Goal: Task Accomplishment & Management: Use online tool/utility

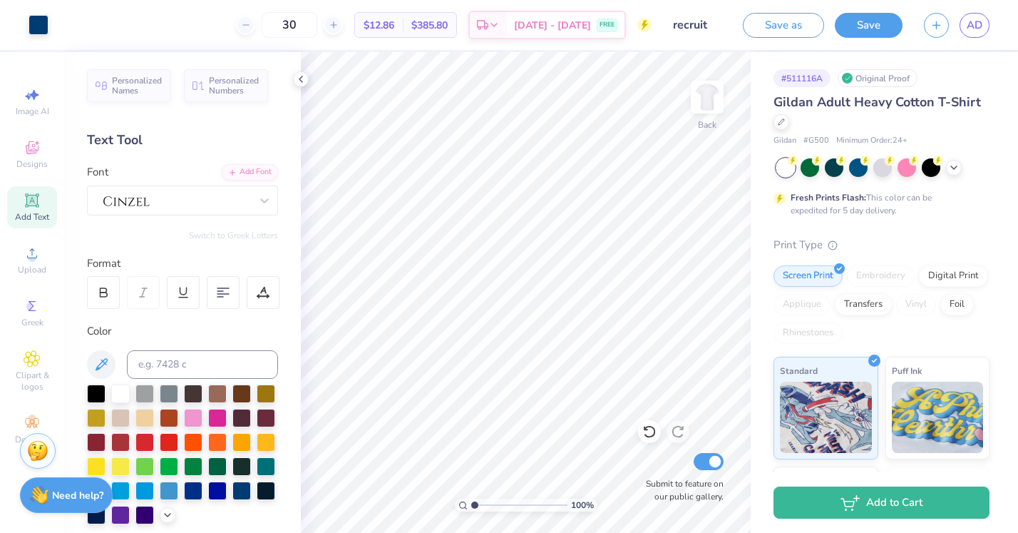
scroll to position [297, 0]
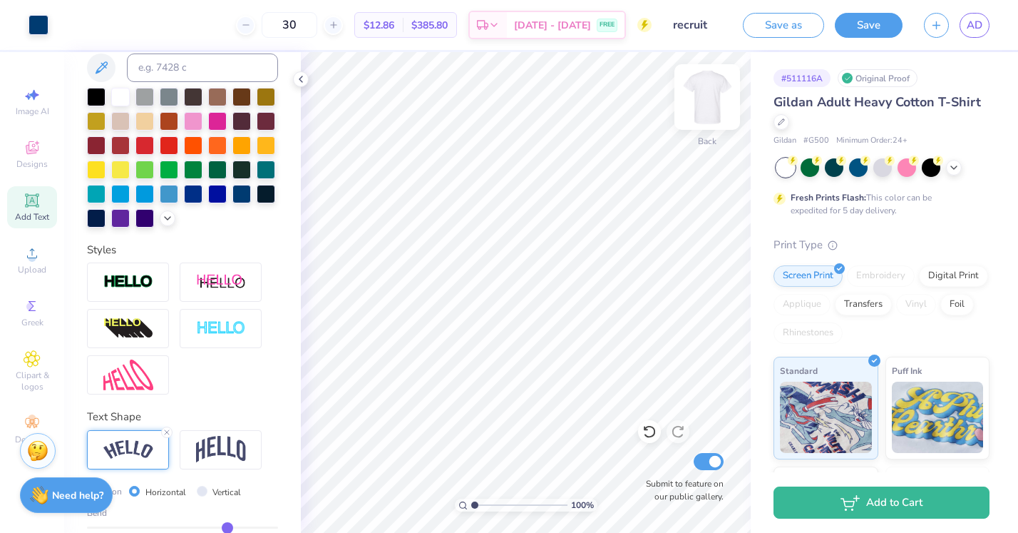
click at [712, 99] on img at bounding box center [707, 96] width 57 height 57
click at [709, 107] on img at bounding box center [707, 96] width 57 height 57
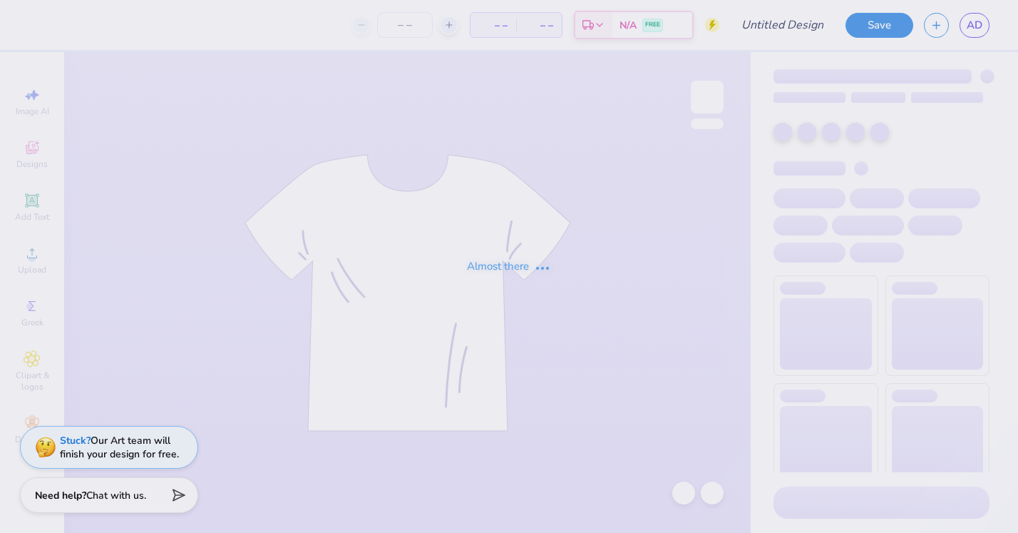
type input "recruit"
type input "30"
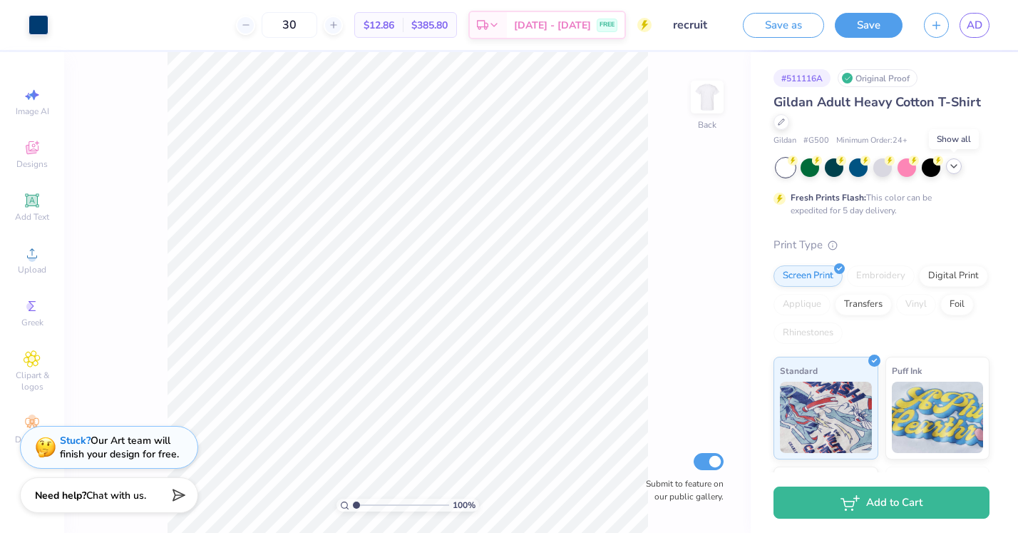
click at [957, 167] on icon at bounding box center [953, 165] width 11 height 11
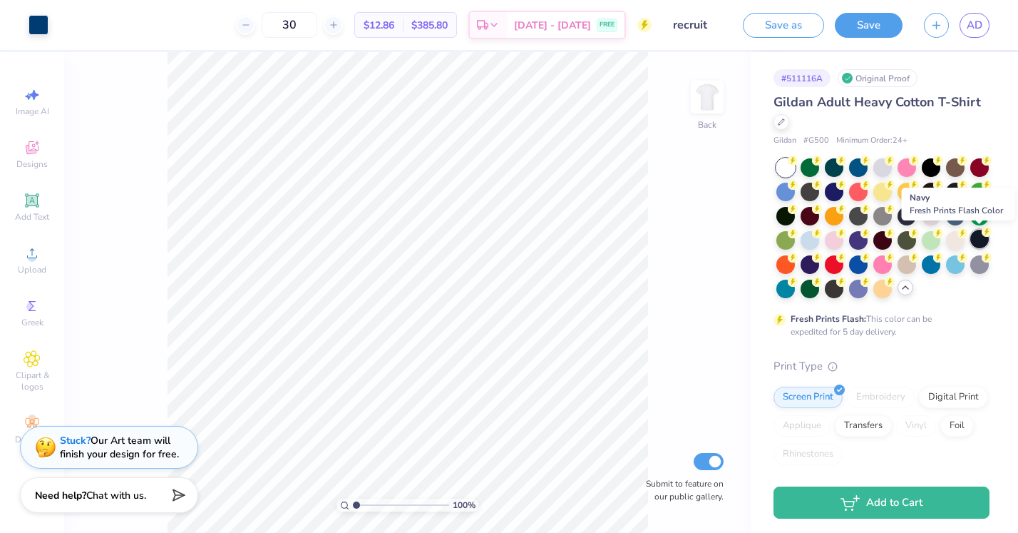
click at [980, 236] on div at bounding box center [979, 239] width 19 height 19
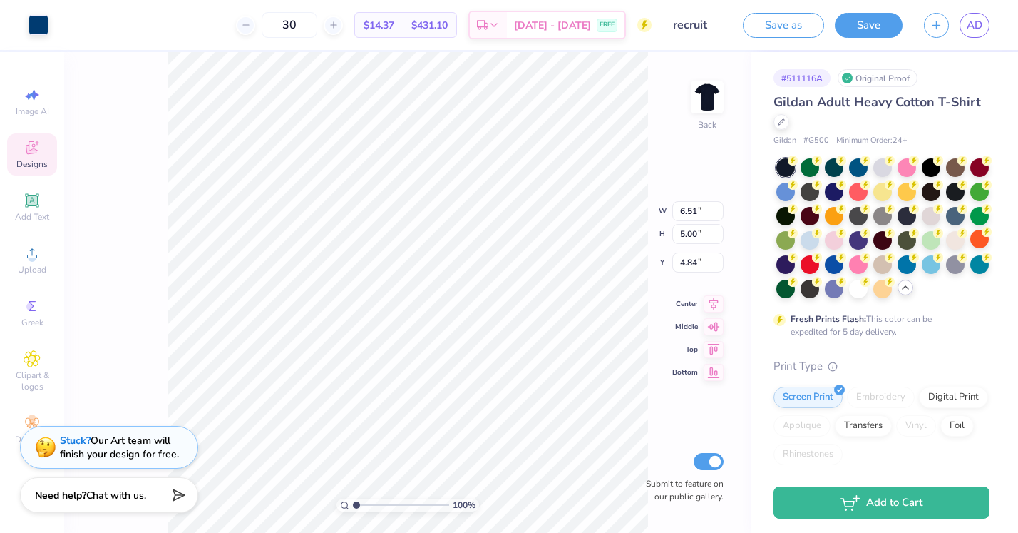
type input "8.58"
type input "6.14"
type input "3.70"
click at [41, 25] on div at bounding box center [39, 24] width 20 height 20
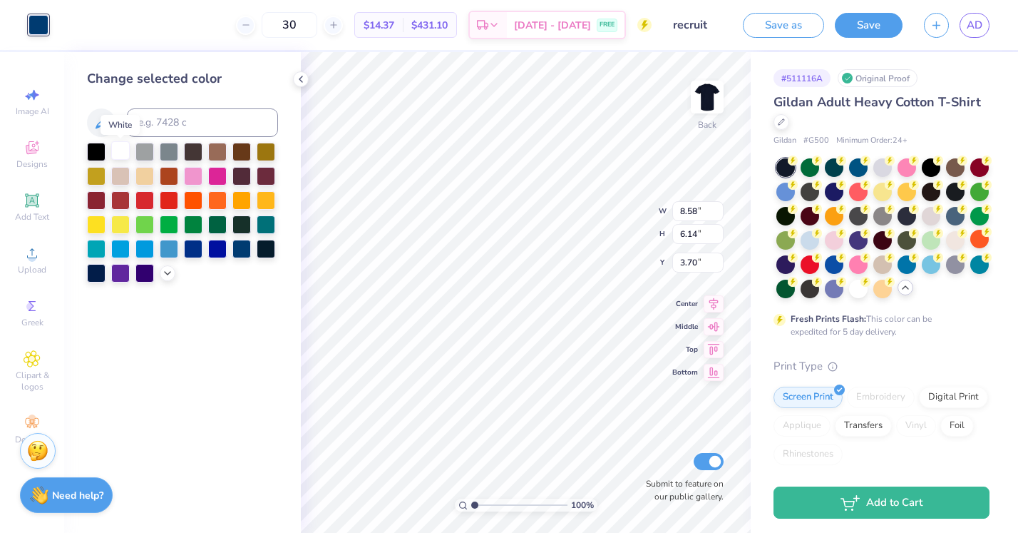
click at [116, 150] on div at bounding box center [120, 150] width 19 height 19
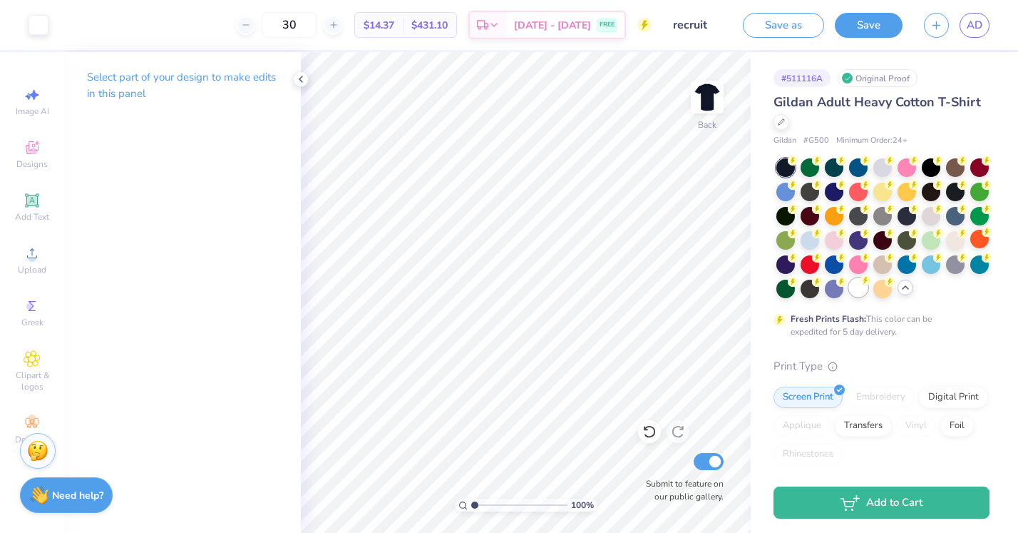
click at [853, 287] on div at bounding box center [858, 287] width 19 height 19
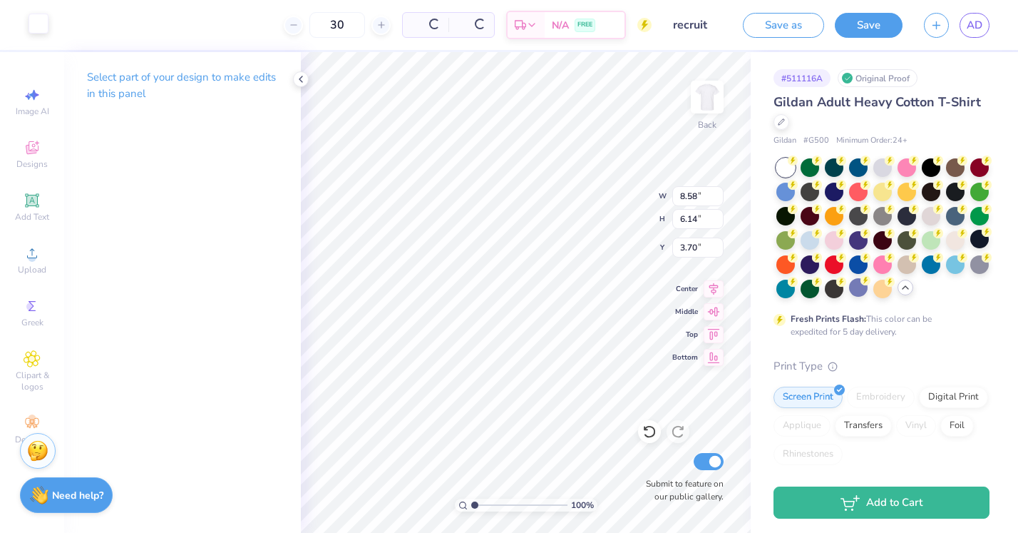
click at [41, 28] on div at bounding box center [39, 24] width 20 height 20
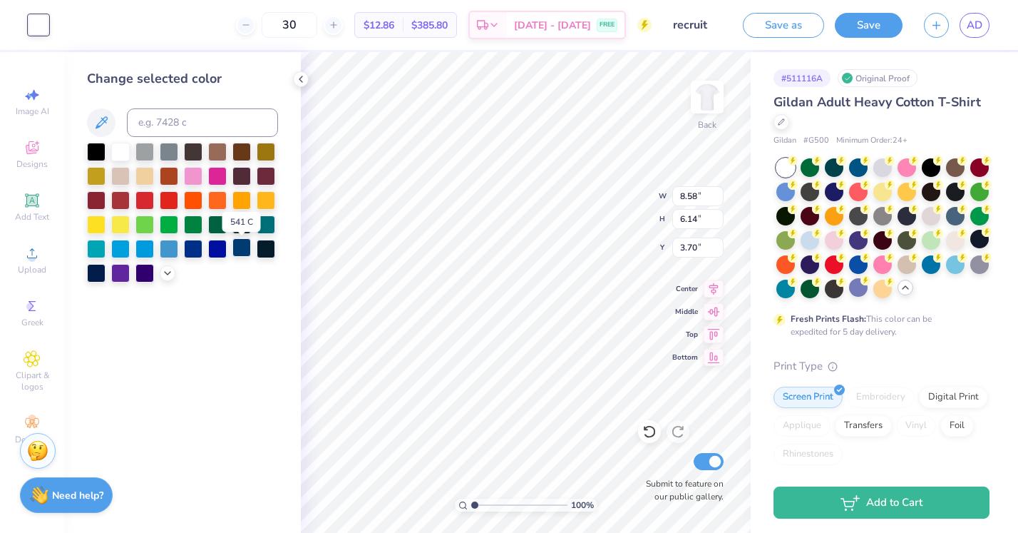
click at [242, 253] on div at bounding box center [241, 247] width 19 height 19
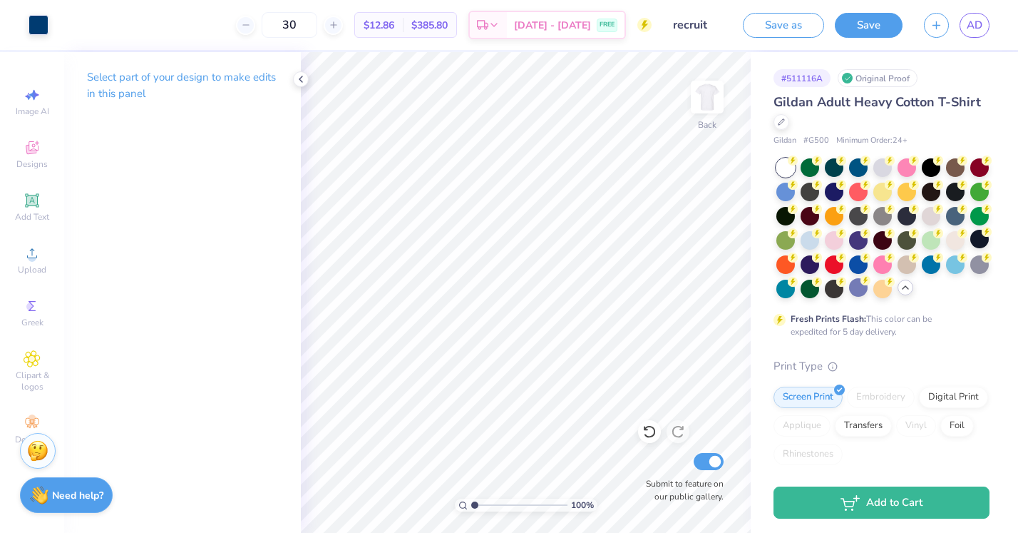
click at [724, 9] on div "Design Title recruit" at bounding box center [697, 25] width 70 height 50
click at [300, 75] on icon at bounding box center [300, 78] width 11 height 11
